Goal: Communication & Community: Answer question/provide support

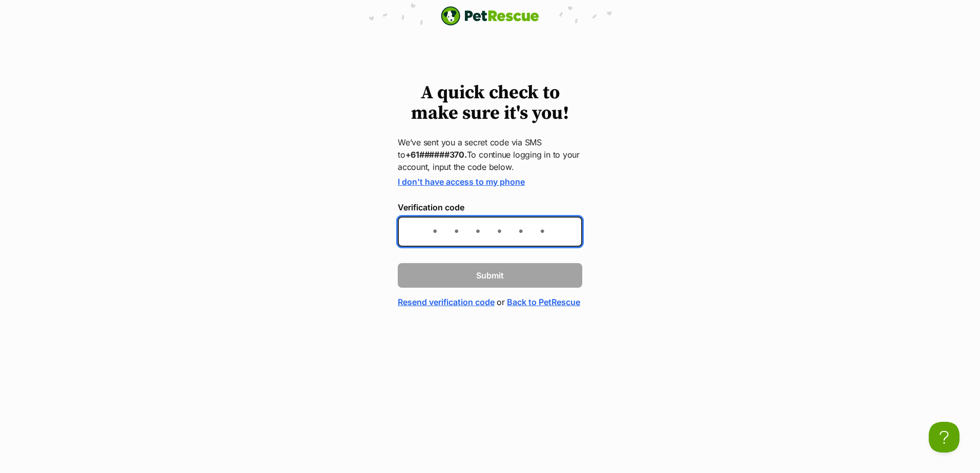
click at [454, 226] on input "Verification code" at bounding box center [490, 232] width 184 height 30
type input "058895"
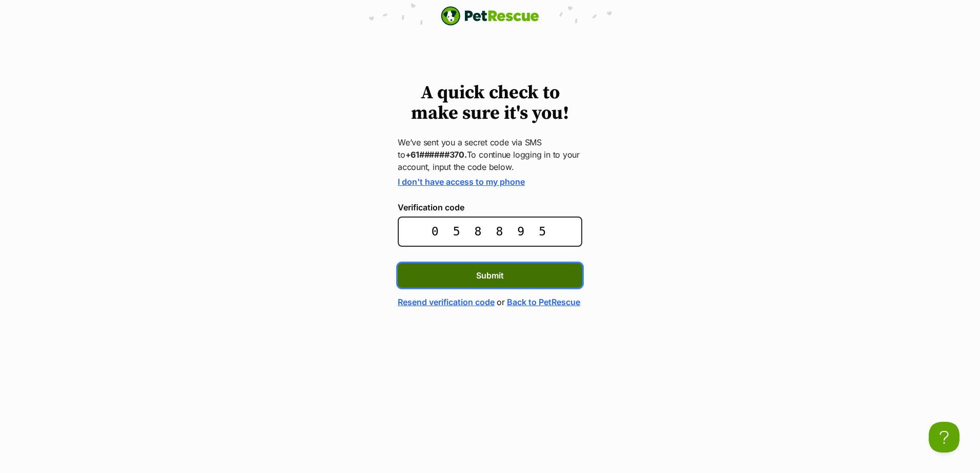
click at [469, 274] on button "Submit" at bounding box center [490, 275] width 184 height 25
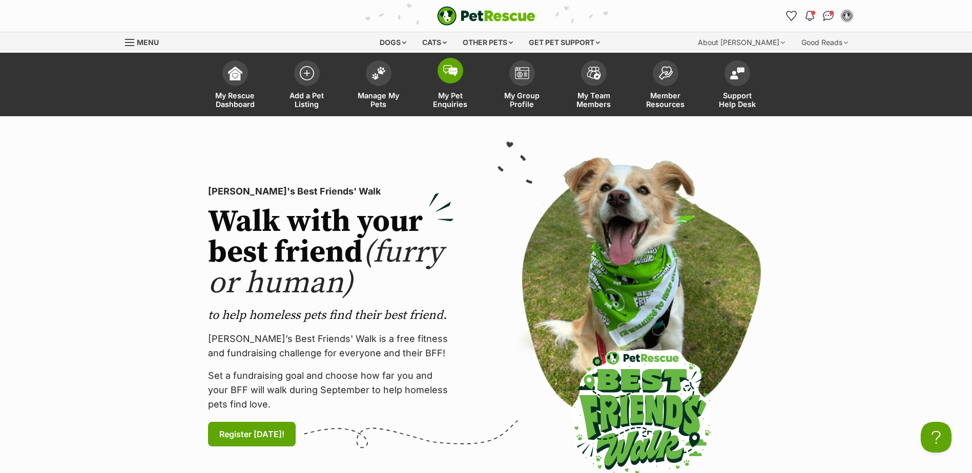
click at [461, 76] on span at bounding box center [451, 71] width 26 height 26
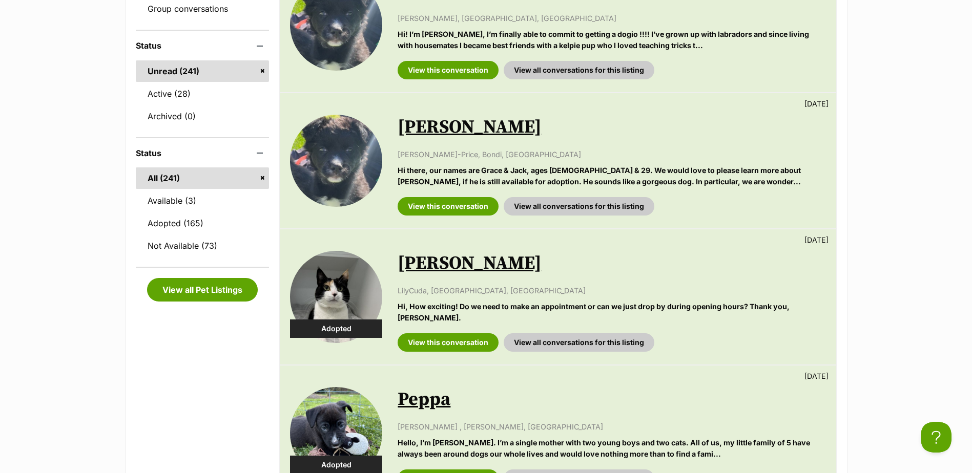
scroll to position [307, 0]
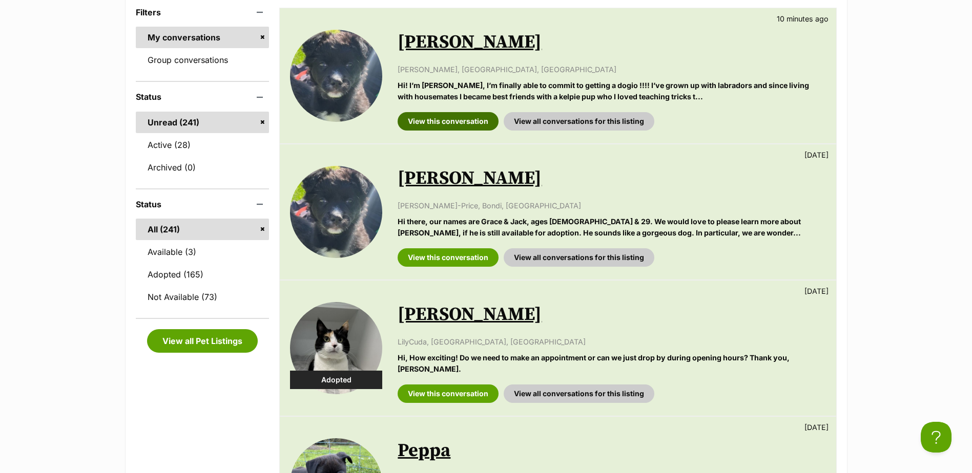
drag, startPoint x: 480, startPoint y: 116, endPoint x: 485, endPoint y: 123, distance: 8.8
click at [480, 116] on link "View this conversation" at bounding box center [448, 121] width 101 height 18
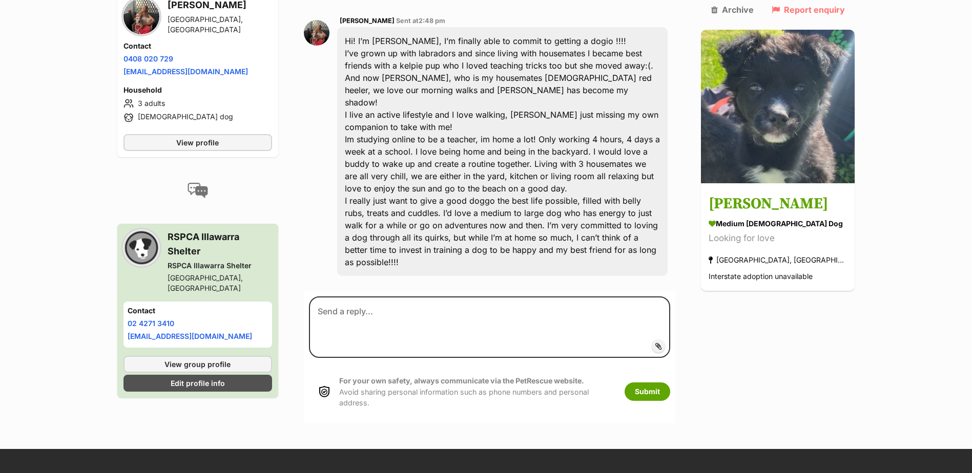
scroll to position [307, 0]
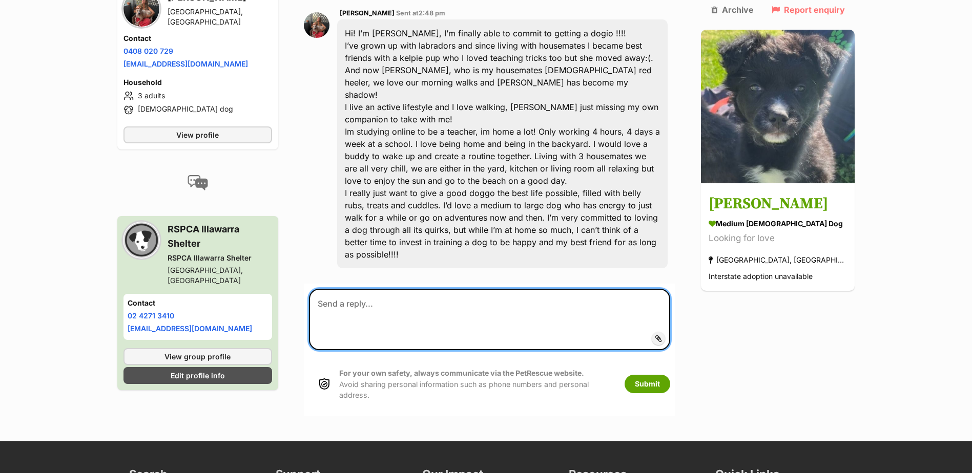
click at [388, 289] on textarea at bounding box center [490, 319] width 362 height 61
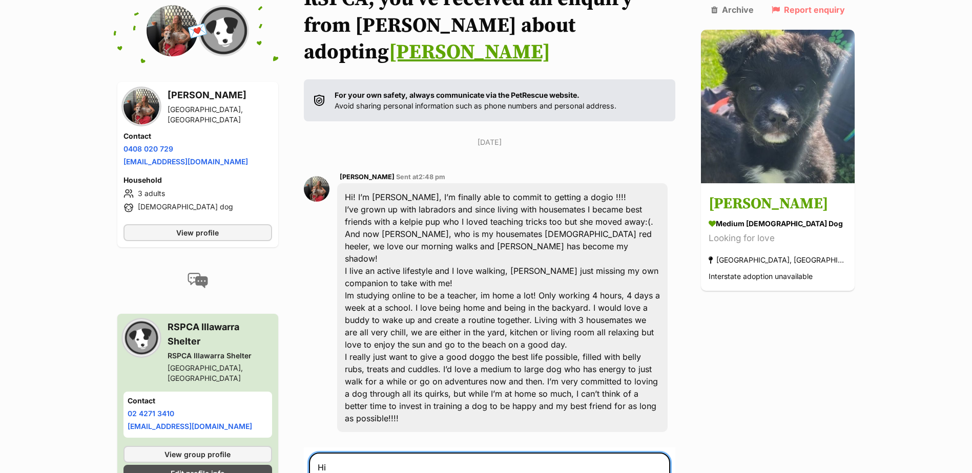
scroll to position [256, 0]
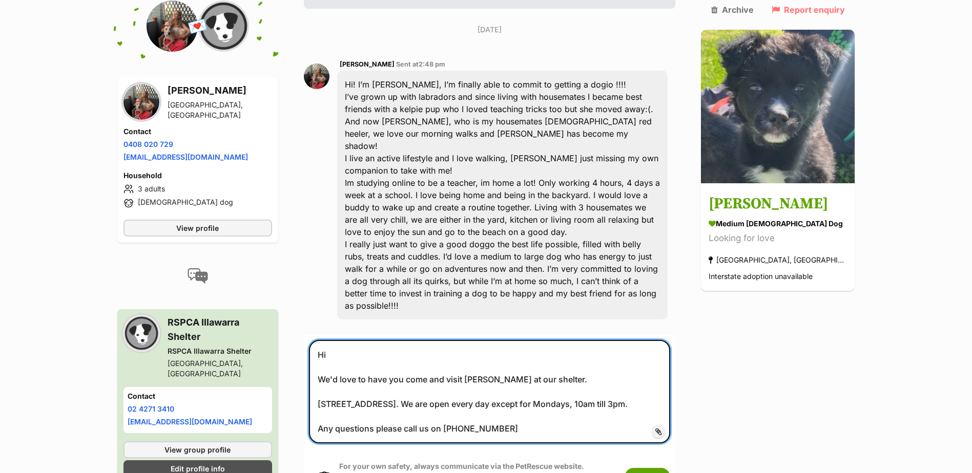
drag, startPoint x: 325, startPoint y: 304, endPoint x: 547, endPoint y: 380, distance: 234.6
click at [547, 380] on textarea "Hi We'd love to have you come and visit Otis at our shelter. 54 Industrial Road…" at bounding box center [490, 391] width 362 height 103
type textarea "Hi We'd love to have you come and visit Otis at our shelter. 54 Industrial Road…"
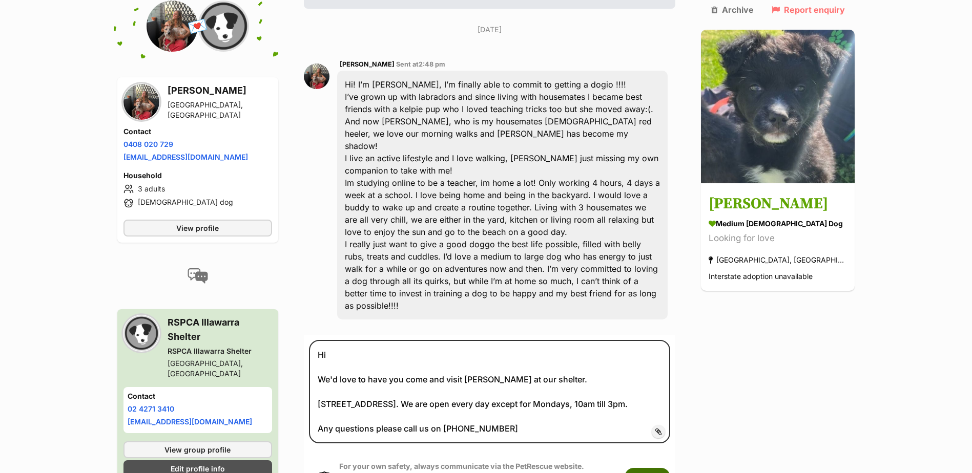
click at [670, 468] on button "Submit" at bounding box center [648, 477] width 46 height 18
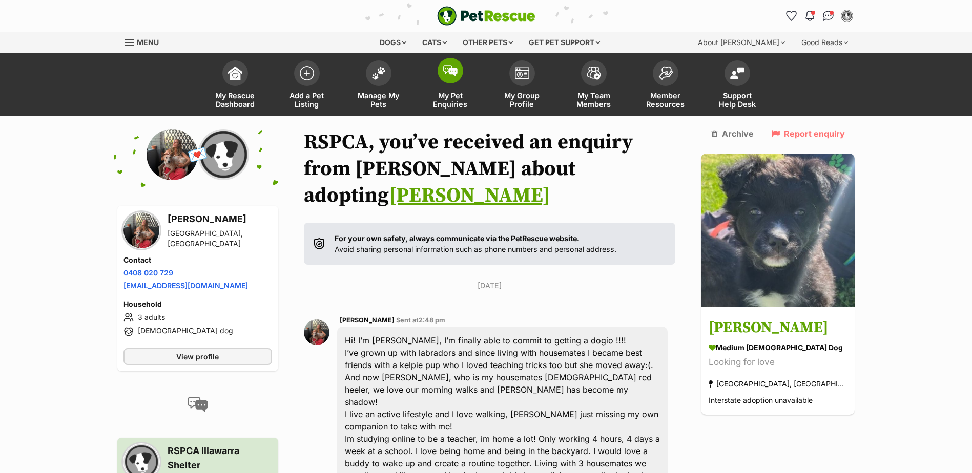
click at [449, 75] on img at bounding box center [450, 70] width 14 height 11
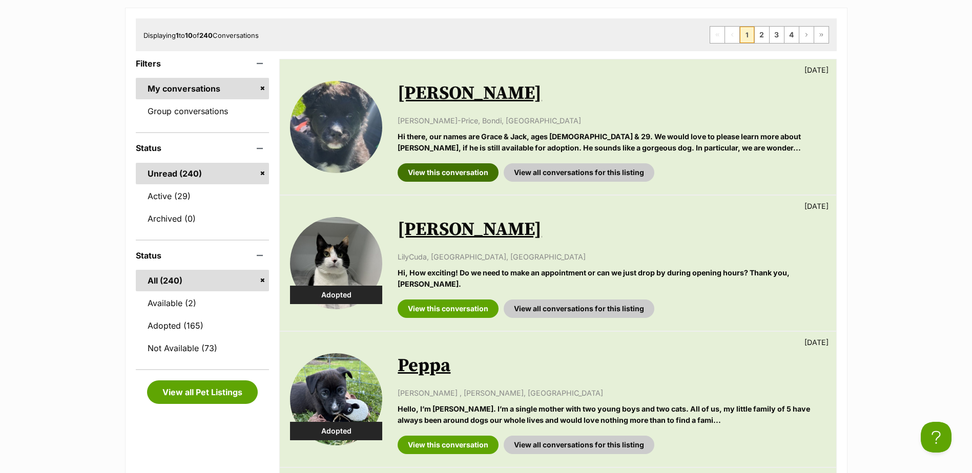
click at [455, 168] on link "View this conversation" at bounding box center [448, 172] width 101 height 18
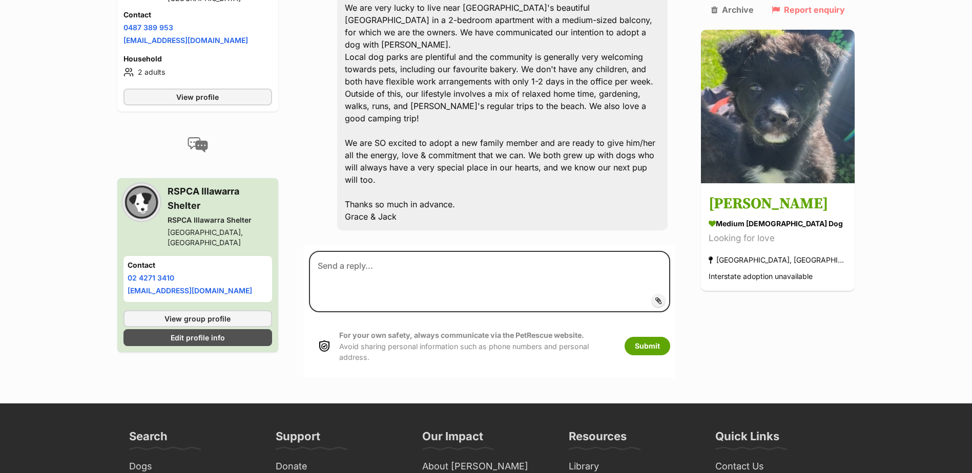
scroll to position [481, 0]
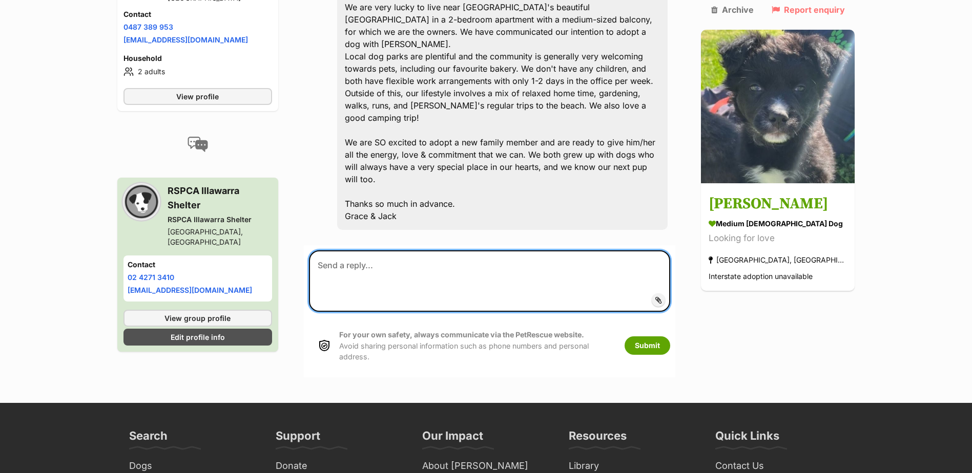
click at [369, 251] on textarea at bounding box center [490, 281] width 362 height 61
paste textarea "Hi We'd love to have you come and visit Otis at our shelter. 54 Industrial Road…"
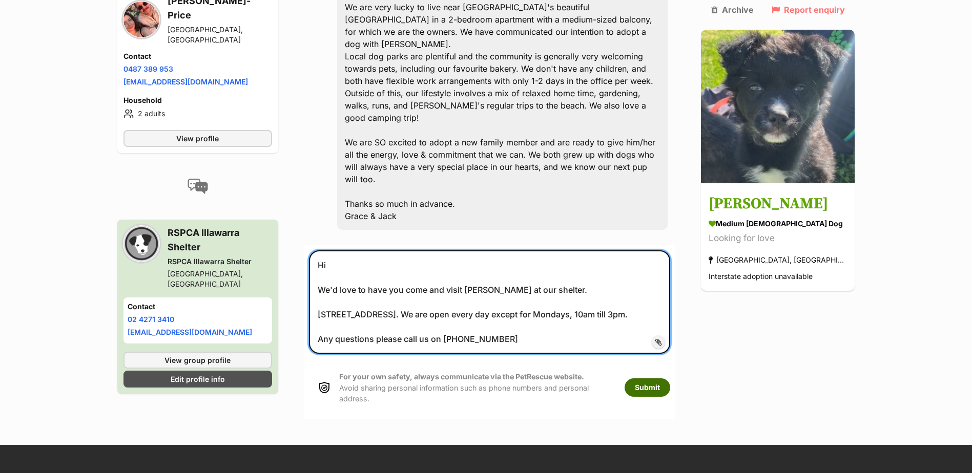
type textarea "Hi We'd love to have you come and visit Otis at our shelter. 54 Industrial Road…"
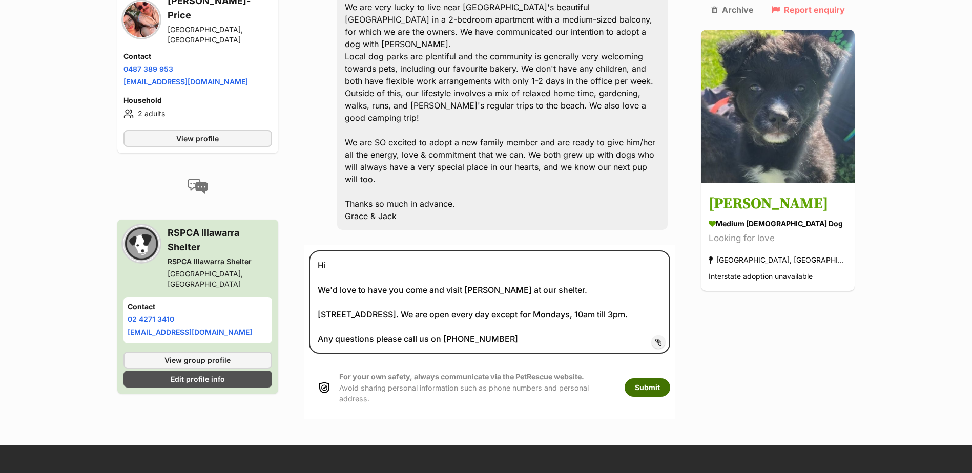
click at [665, 379] on button "Submit" at bounding box center [648, 388] width 46 height 18
